Goal: Check status: Check status

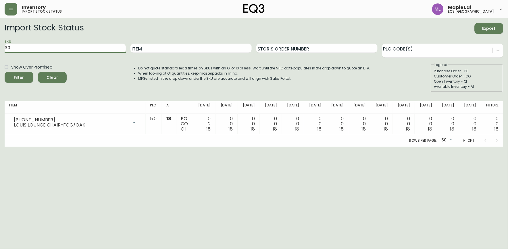
type input "3"
click at [5, 72] on button "Filter" at bounding box center [19, 77] width 29 height 11
type input "3"
paste input "3180-270-1-A"
type input "3180-270-1-A"
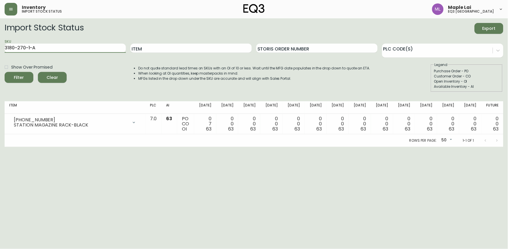
click at [5, 72] on button "Filter" at bounding box center [19, 77] width 29 height 11
click at [24, 147] on html "Inventory import stock status Maple Lai eq3 [GEOGRAPHIC_DATA] Import Stock Stat…" at bounding box center [254, 73] width 508 height 147
